Goal: Find specific page/section: Find specific page/section

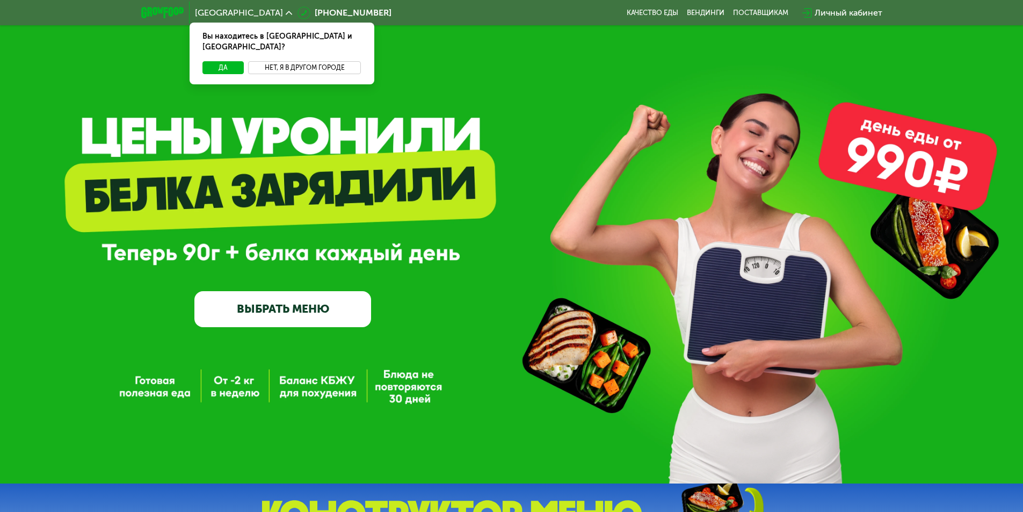
click at [269, 61] on button "Нет, я в другом городе" at bounding box center [304, 67] width 113 height 13
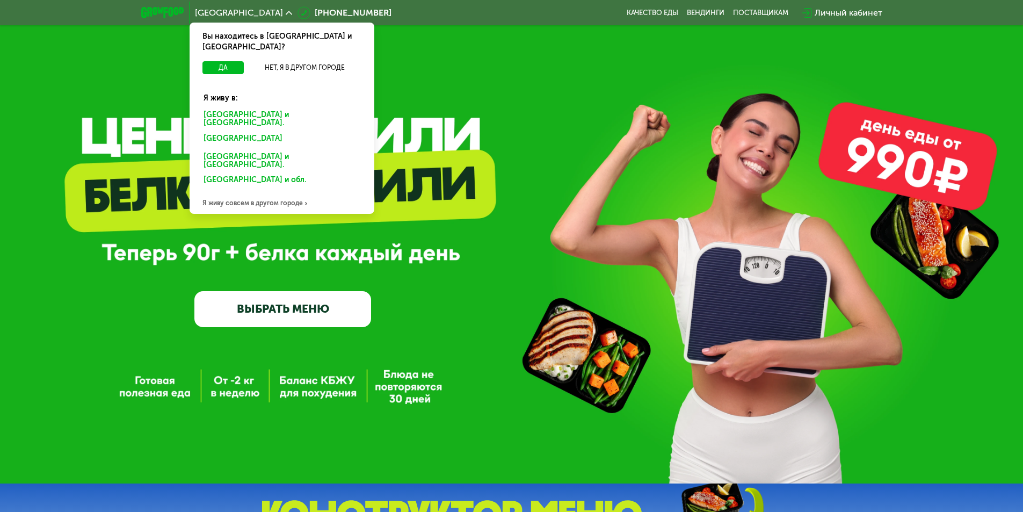
click at [265, 192] on div "Я живу совсем в другом городе" at bounding box center [282, 202] width 185 height 21
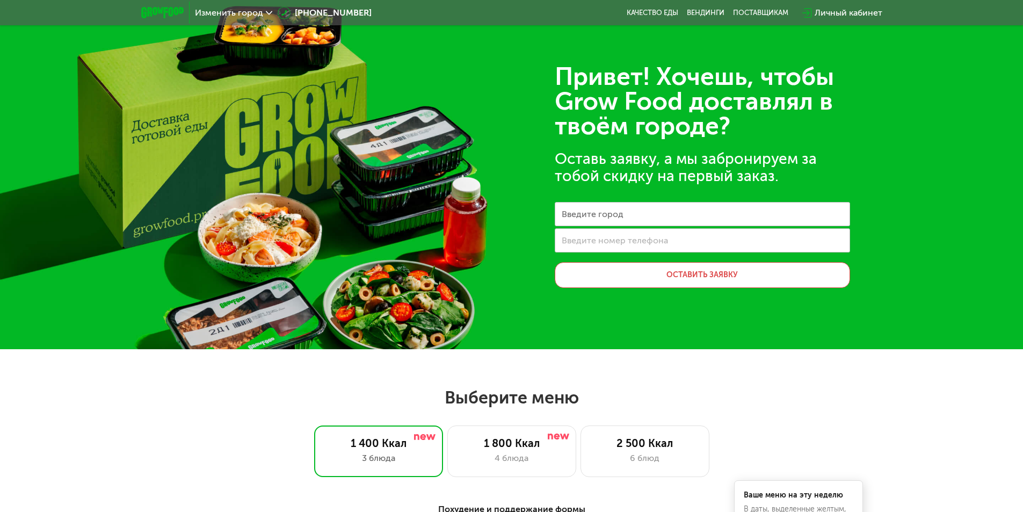
click at [237, 5] on div "Изменить город" at bounding box center [234, 12] width 88 height 19
click at [258, 13] on span "Изменить город" at bounding box center [229, 13] width 68 height 9
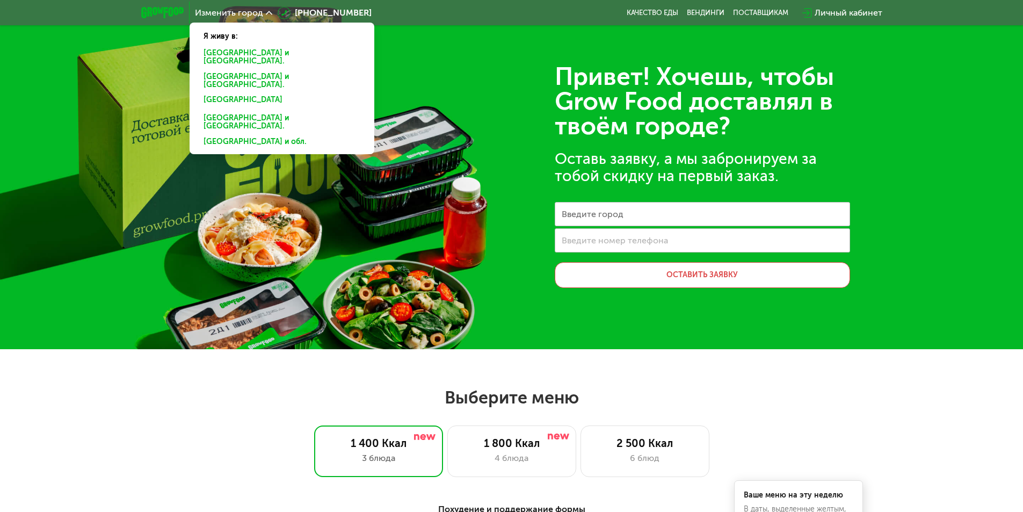
click at [158, 16] on img at bounding box center [162, 12] width 42 height 11
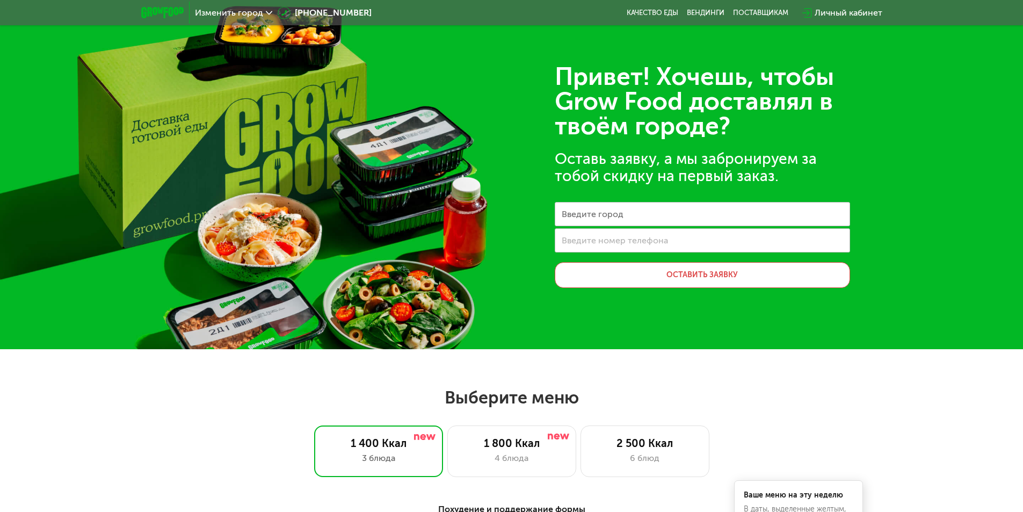
click at [170, 7] on img at bounding box center [162, 12] width 42 height 11
click at [169, 9] on img at bounding box center [162, 12] width 42 height 11
click at [175, 9] on img at bounding box center [162, 12] width 42 height 11
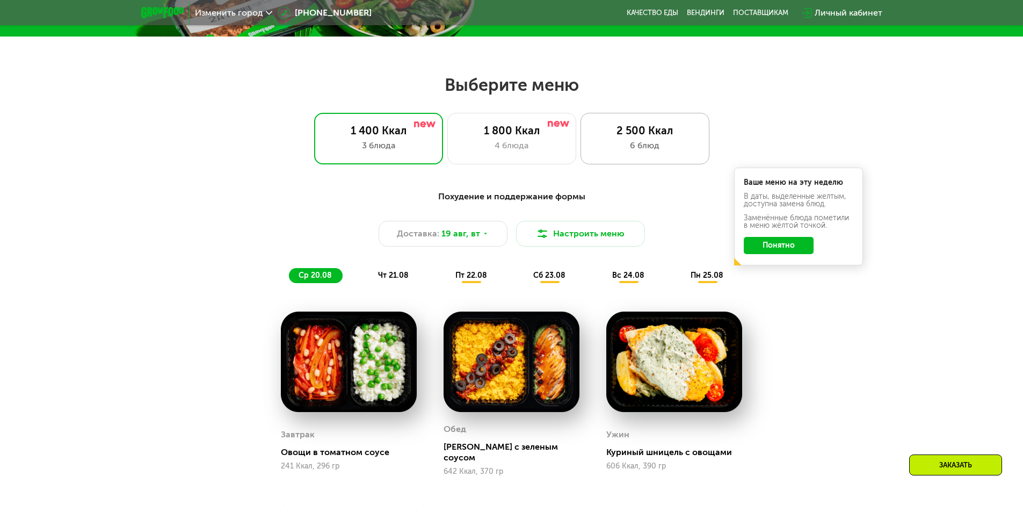
scroll to position [322, 0]
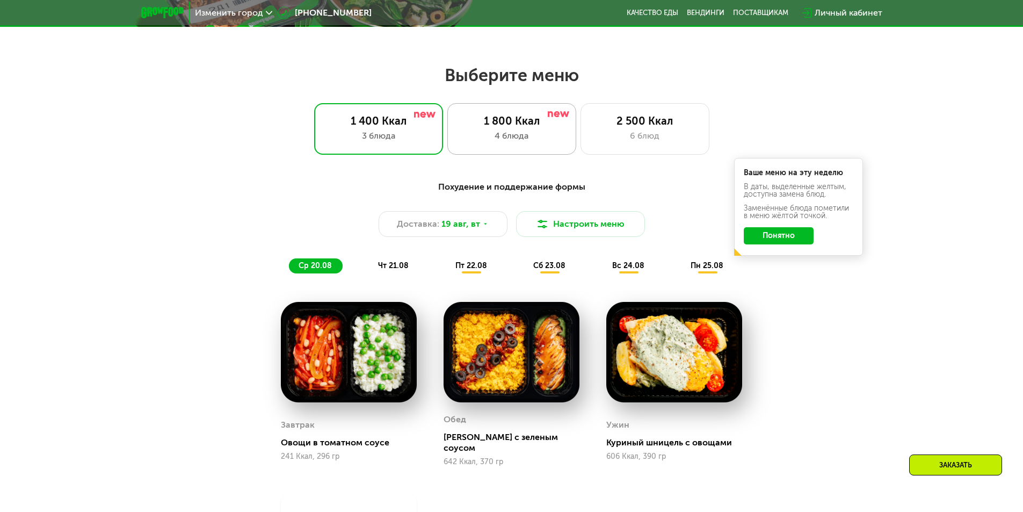
click at [531, 121] on div "1 800 Ккал" at bounding box center [512, 120] width 106 height 13
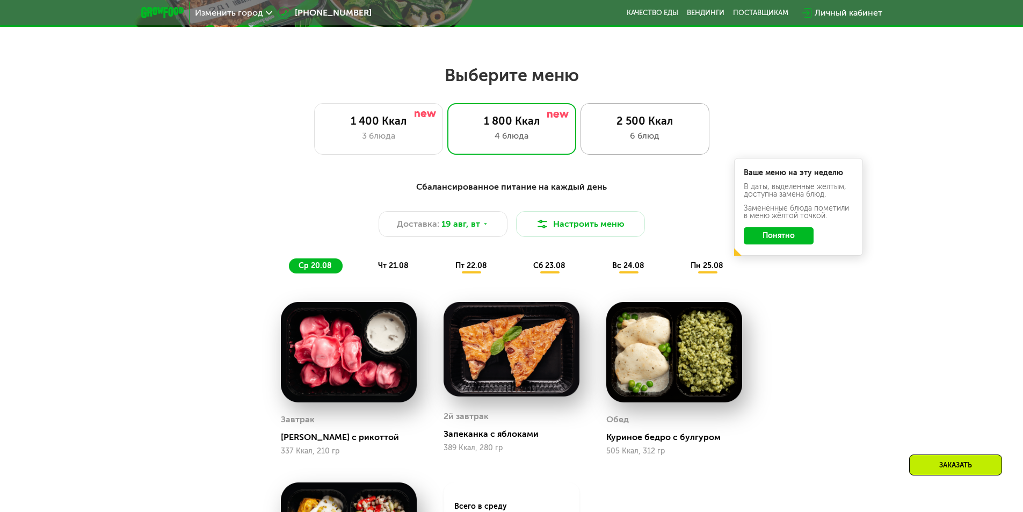
click at [647, 118] on div "2 500 Ккал" at bounding box center [645, 120] width 106 height 13
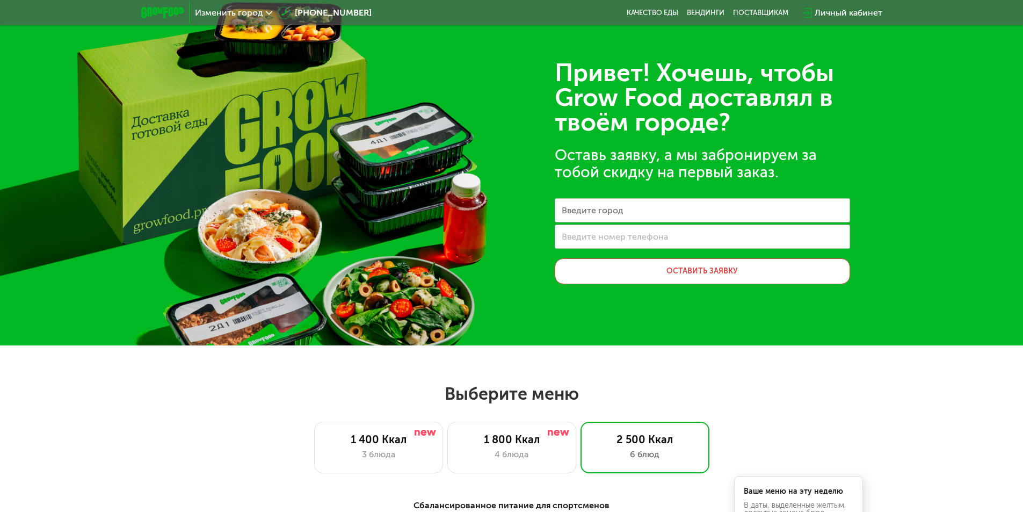
scroll to position [0, 0]
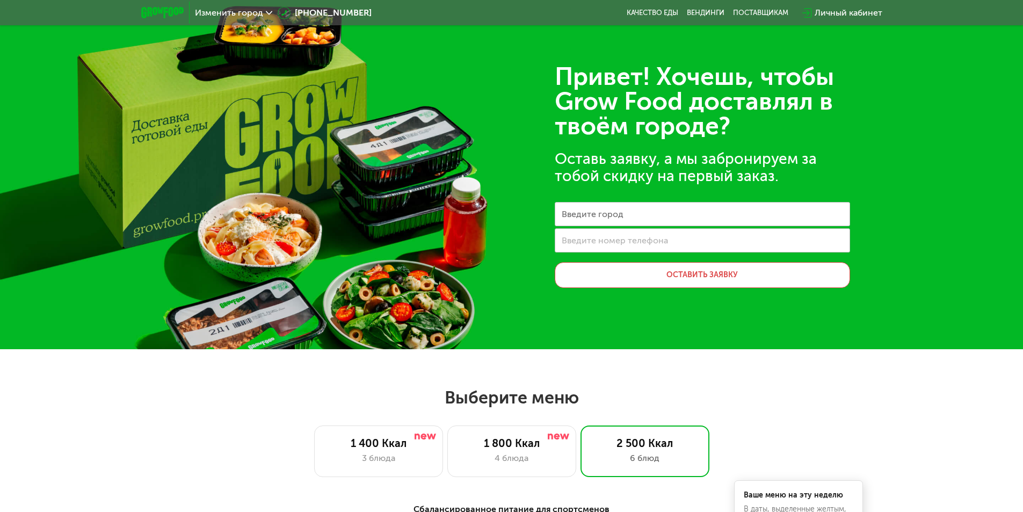
click at [254, 10] on span "Изменить город" at bounding box center [229, 13] width 68 height 9
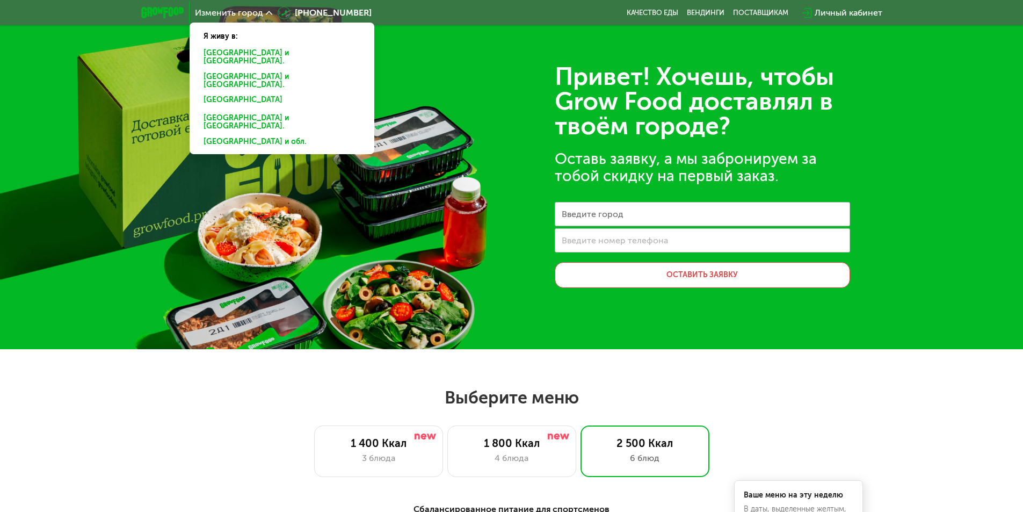
click at [242, 135] on div "[GEOGRAPHIC_DATA] и [GEOGRAPHIC_DATA]." at bounding box center [282, 143] width 172 height 17
